Goal: Check status: Check status

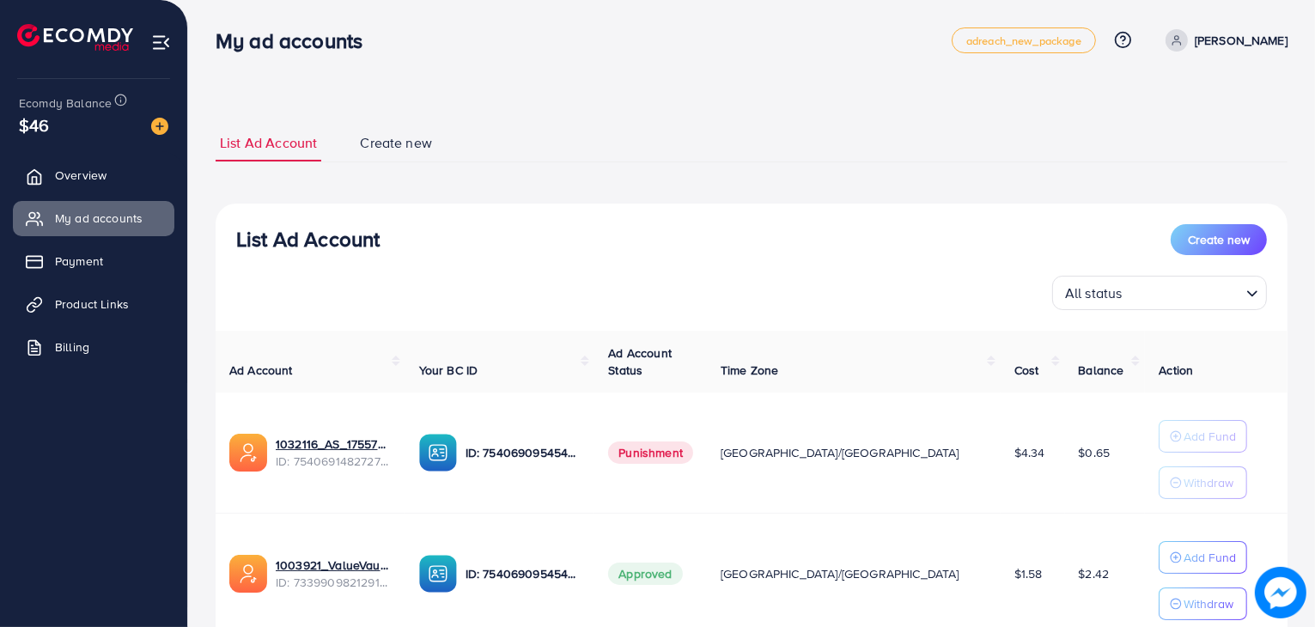
scroll to position [2, 0]
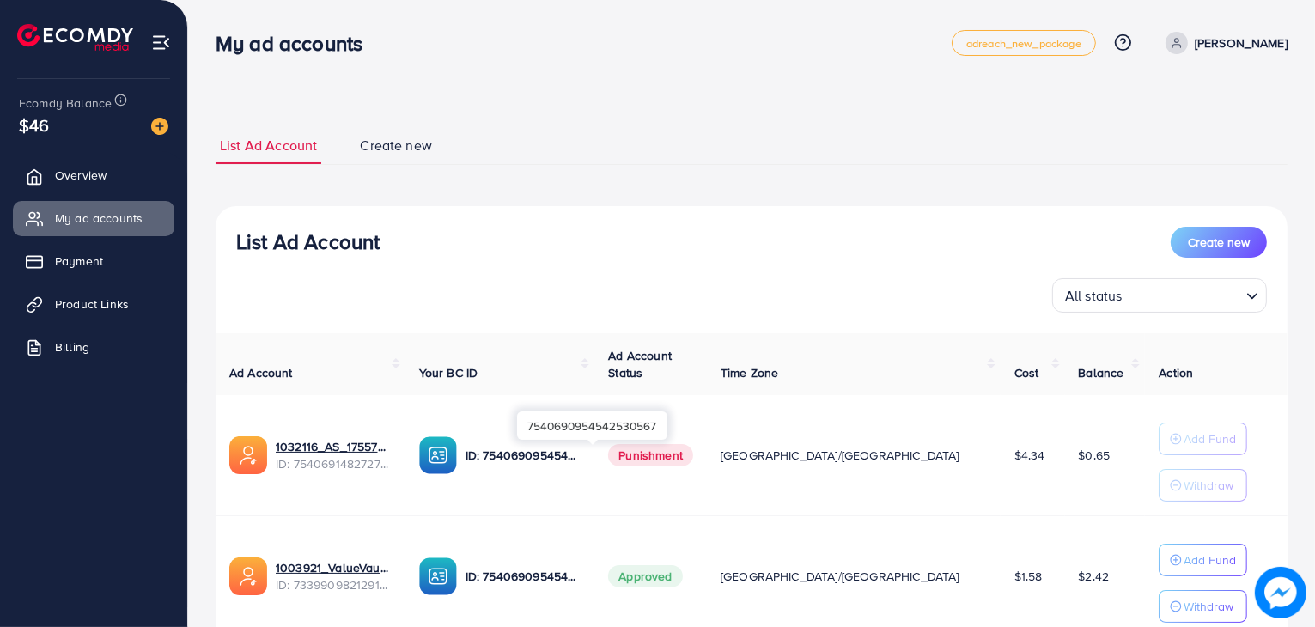
click at [582, 454] on p "ID: 7540690954542530567" at bounding box center [524, 455] width 116 height 21
click at [582, 576] on p "ID: 7540690954542530567" at bounding box center [524, 576] width 116 height 21
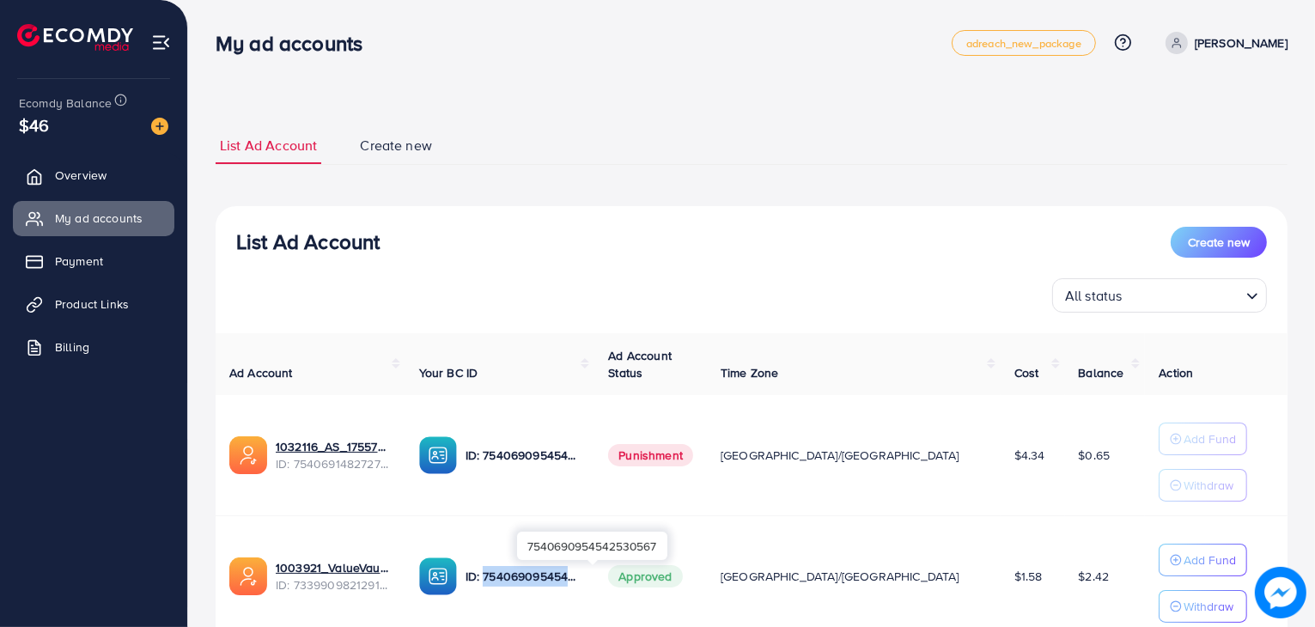
click at [582, 576] on p "ID: 7540690954542530567" at bounding box center [524, 576] width 116 height 21
click at [595, 502] on td "ID: 7540690954542530567" at bounding box center [501, 455] width 190 height 121
